Goal: Transaction & Acquisition: Download file/media

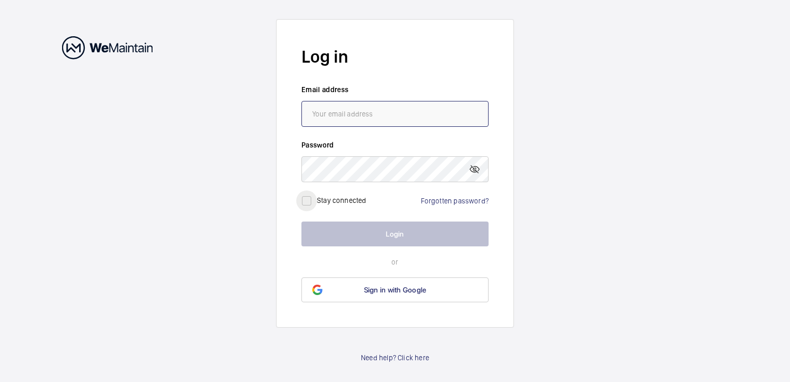
type input "[PERSON_NAME][EMAIL_ADDRESS][DOMAIN_NAME]"
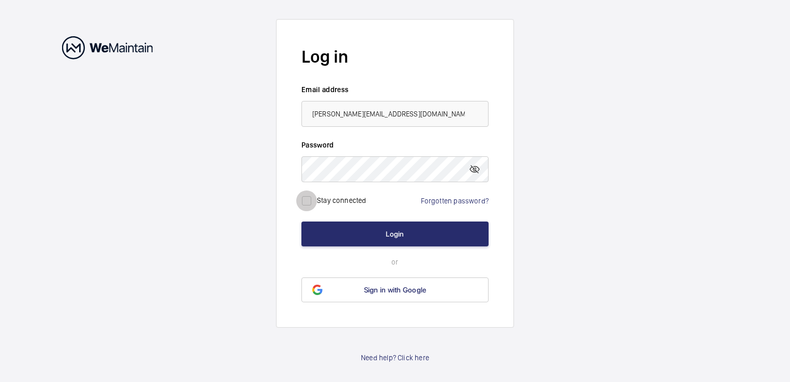
click at [304, 201] on input "checkbox" at bounding box center [306, 200] width 21 height 21
checkbox input "true"
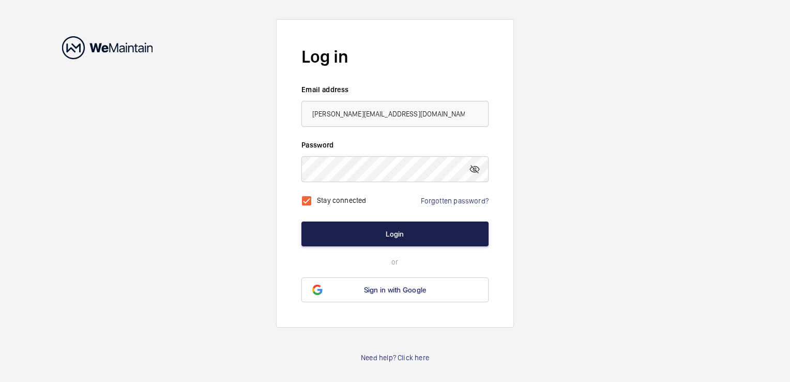
click at [408, 241] on button "Login" at bounding box center [395, 233] width 187 height 25
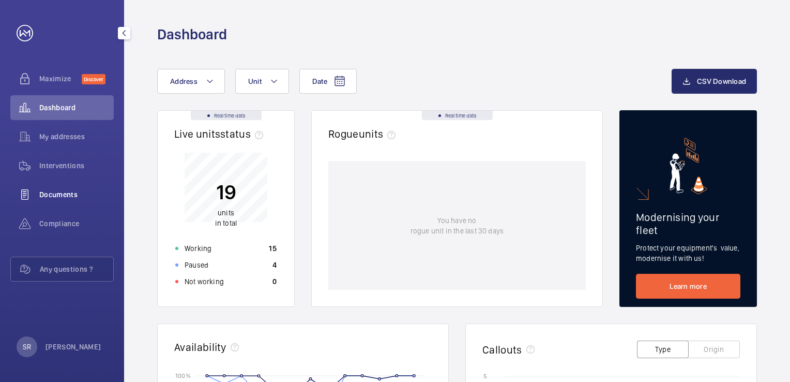
click at [59, 197] on span "Documents" at bounding box center [76, 194] width 74 height 10
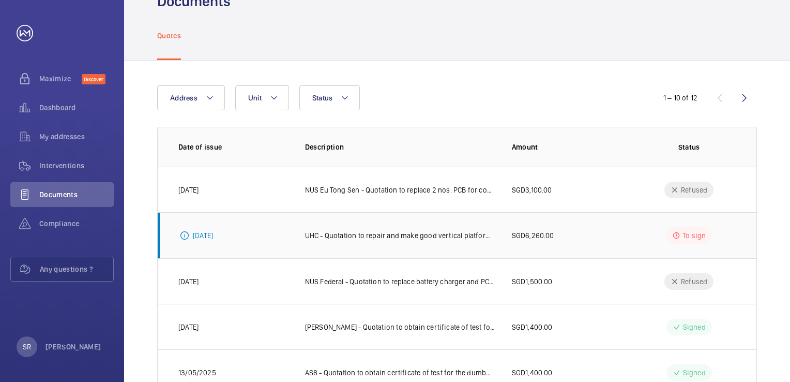
scroll to position [52, 0]
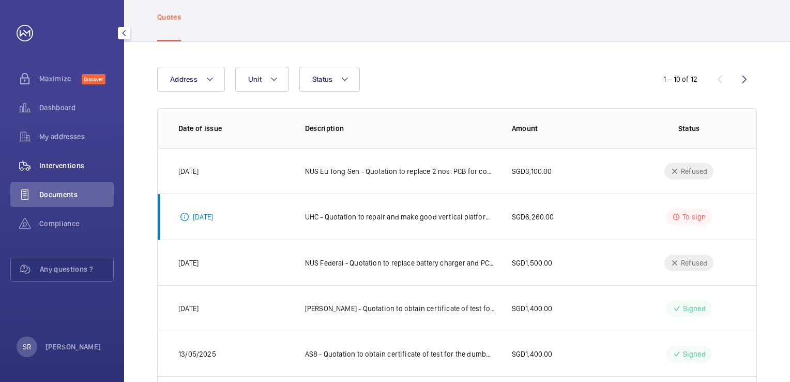
click at [68, 164] on span "Interventions" at bounding box center [76, 165] width 74 height 10
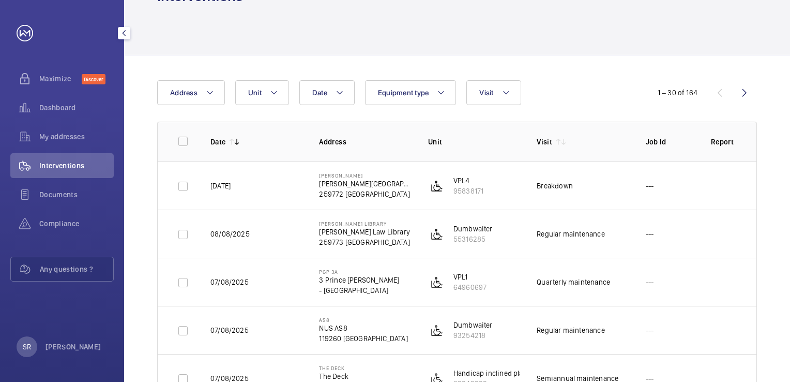
scroll to position [38, 0]
click at [184, 184] on input "checkbox" at bounding box center [183, 186] width 21 height 21
checkbox input "true"
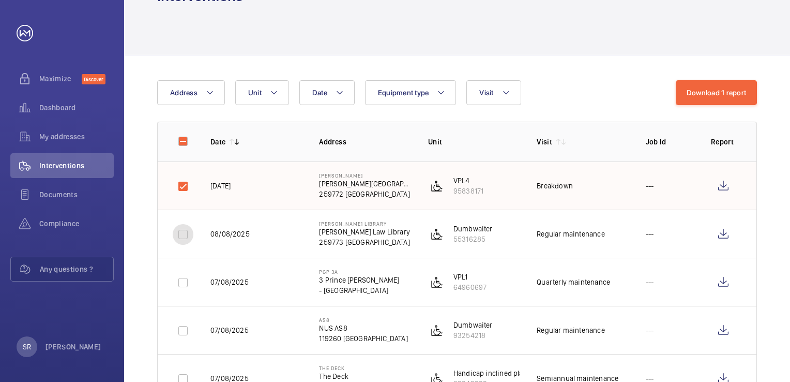
click at [182, 237] on input "checkbox" at bounding box center [183, 234] width 21 height 21
checkbox input "true"
click at [184, 286] on input "checkbox" at bounding box center [183, 282] width 21 height 21
checkbox input "true"
click at [183, 326] on input "checkbox" at bounding box center [183, 330] width 21 height 21
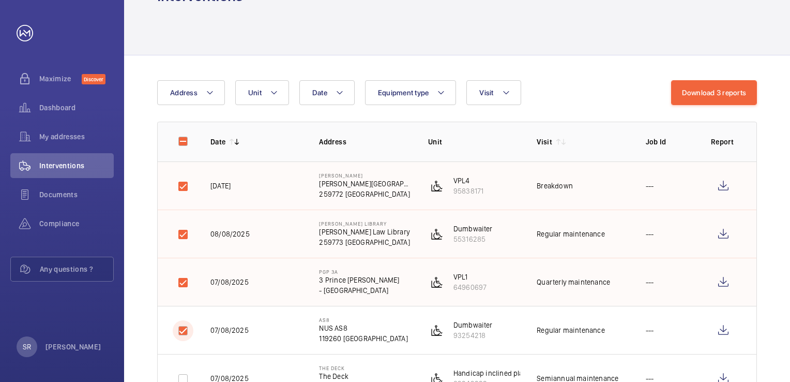
checkbox input "true"
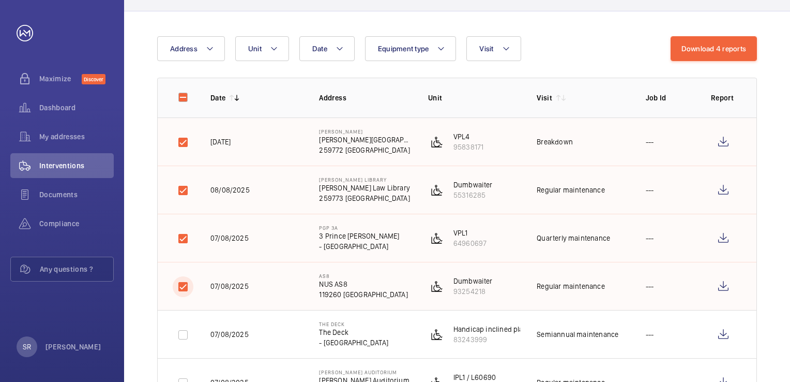
scroll to position [142, 0]
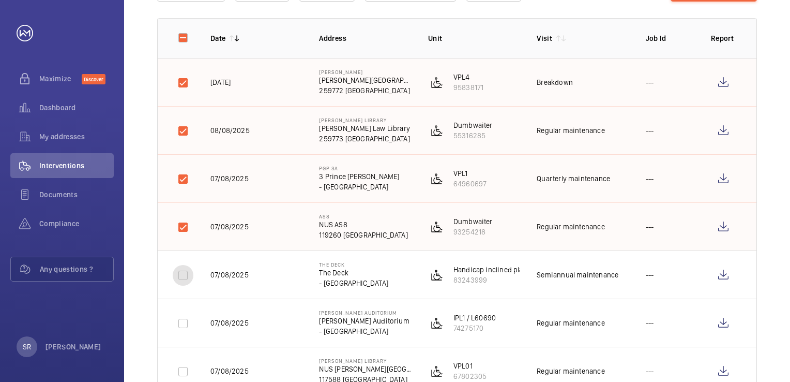
click at [182, 272] on input "checkbox" at bounding box center [183, 275] width 21 height 21
checkbox input "true"
click at [180, 319] on input "checkbox" at bounding box center [183, 323] width 21 height 21
checkbox input "true"
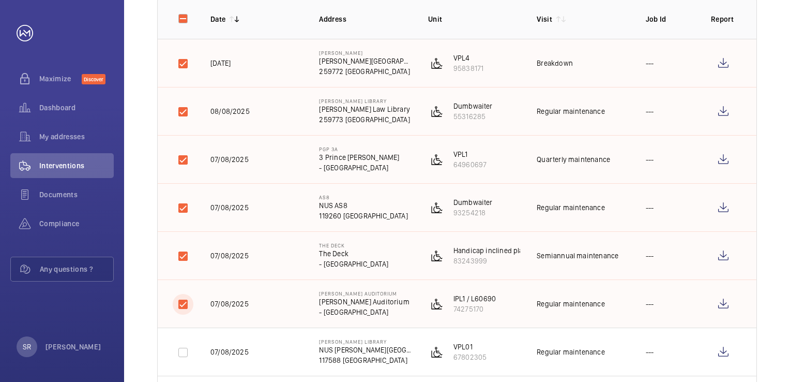
scroll to position [193, 0]
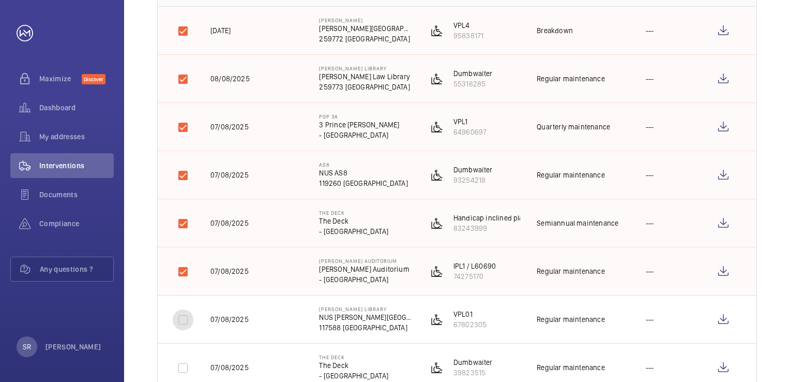
click at [184, 322] on input "checkbox" at bounding box center [183, 319] width 21 height 21
checkbox input "true"
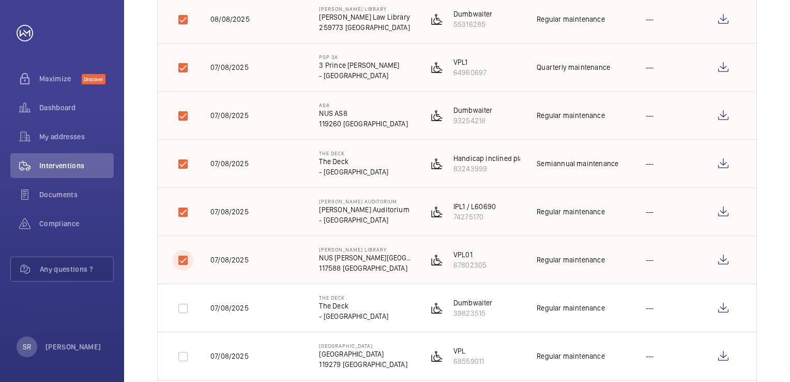
scroll to position [349, 0]
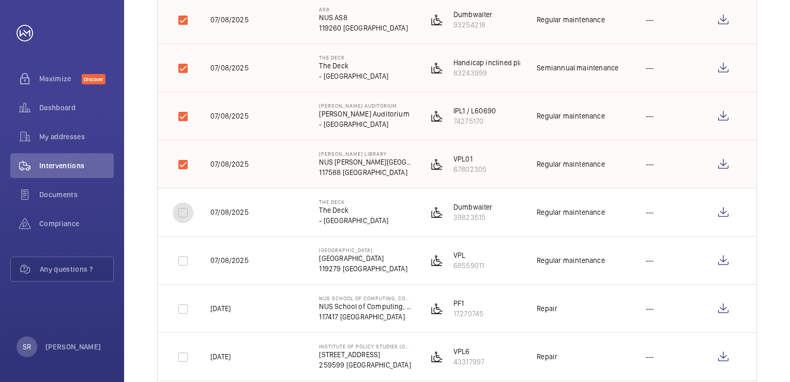
click at [184, 214] on input "checkbox" at bounding box center [183, 212] width 21 height 21
checkbox input "true"
click at [180, 260] on input "checkbox" at bounding box center [183, 260] width 21 height 21
checkbox input "true"
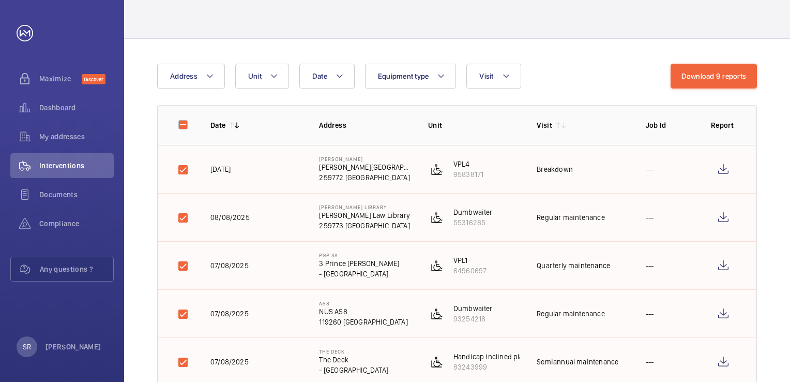
scroll to position [38, 0]
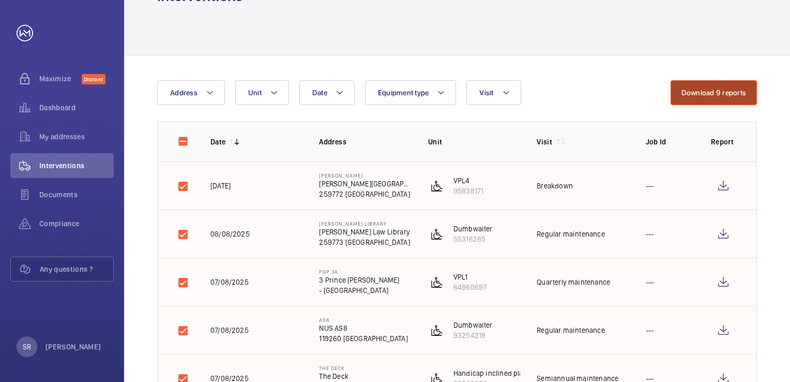
click at [687, 96] on button "Download 9 reports" at bounding box center [714, 92] width 87 height 25
